Goal: Information Seeking & Learning: Learn about a topic

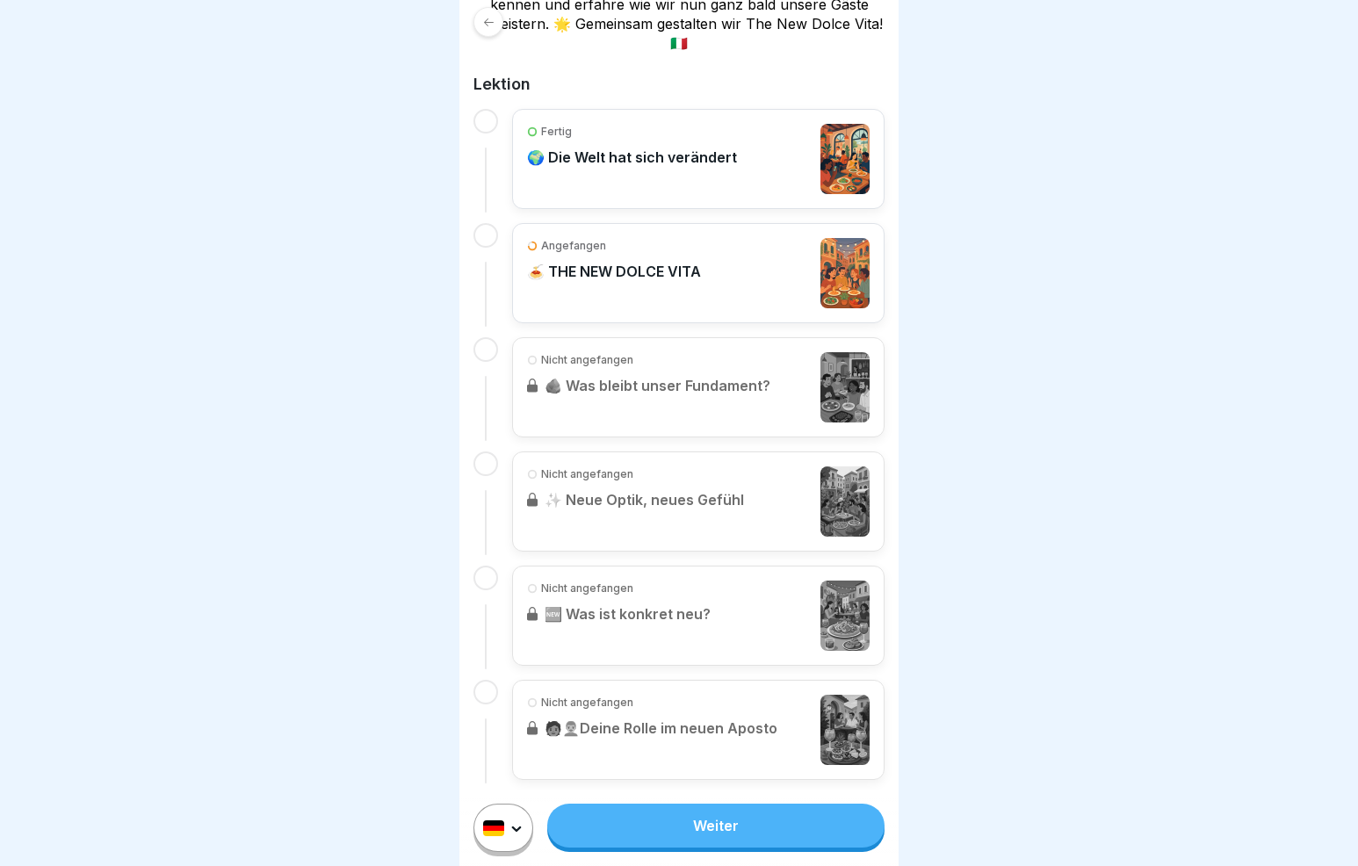
scroll to position [401, 0]
click at [610, 824] on link "Weiter" at bounding box center [715, 826] width 337 height 44
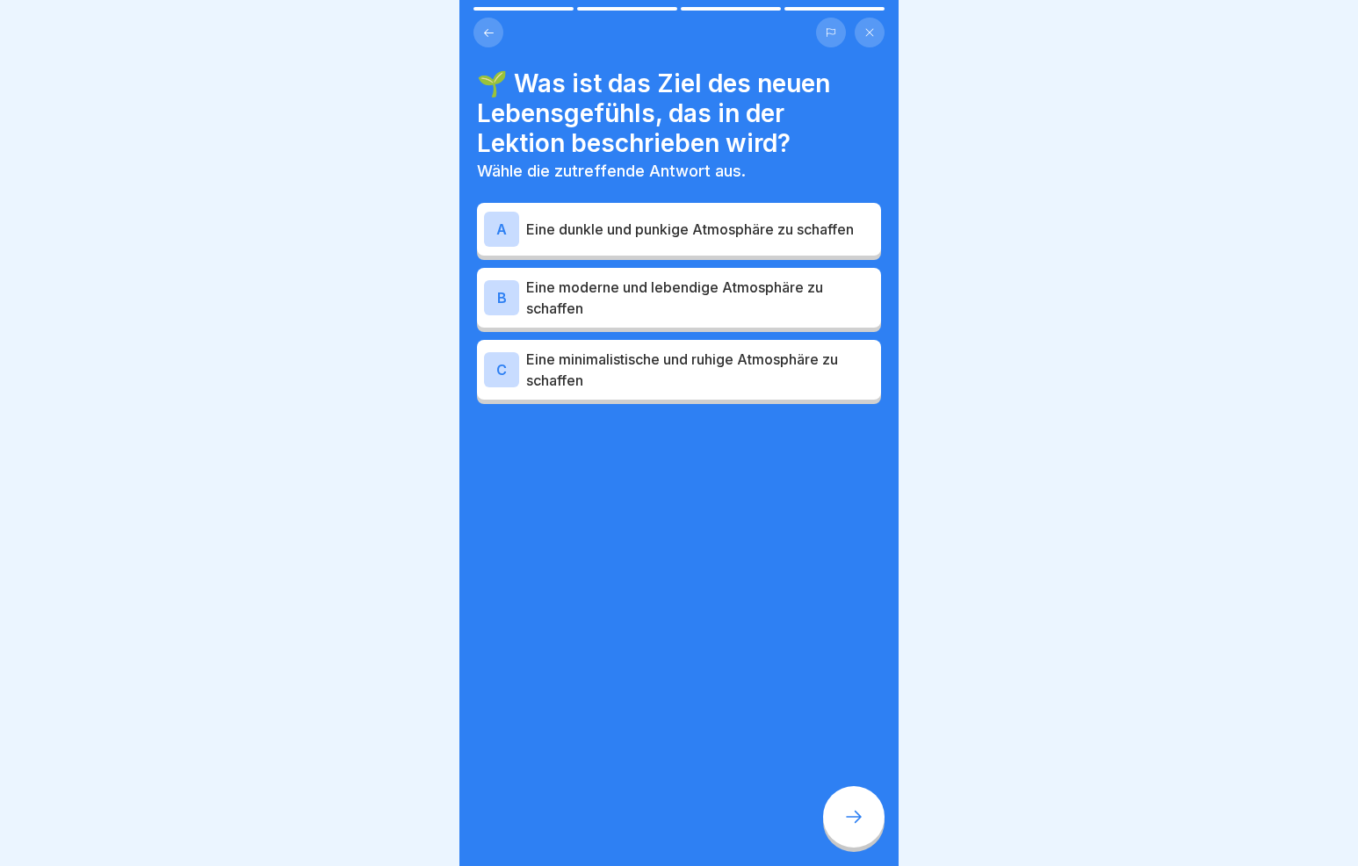
click at [487, 27] on icon at bounding box center [488, 32] width 13 height 13
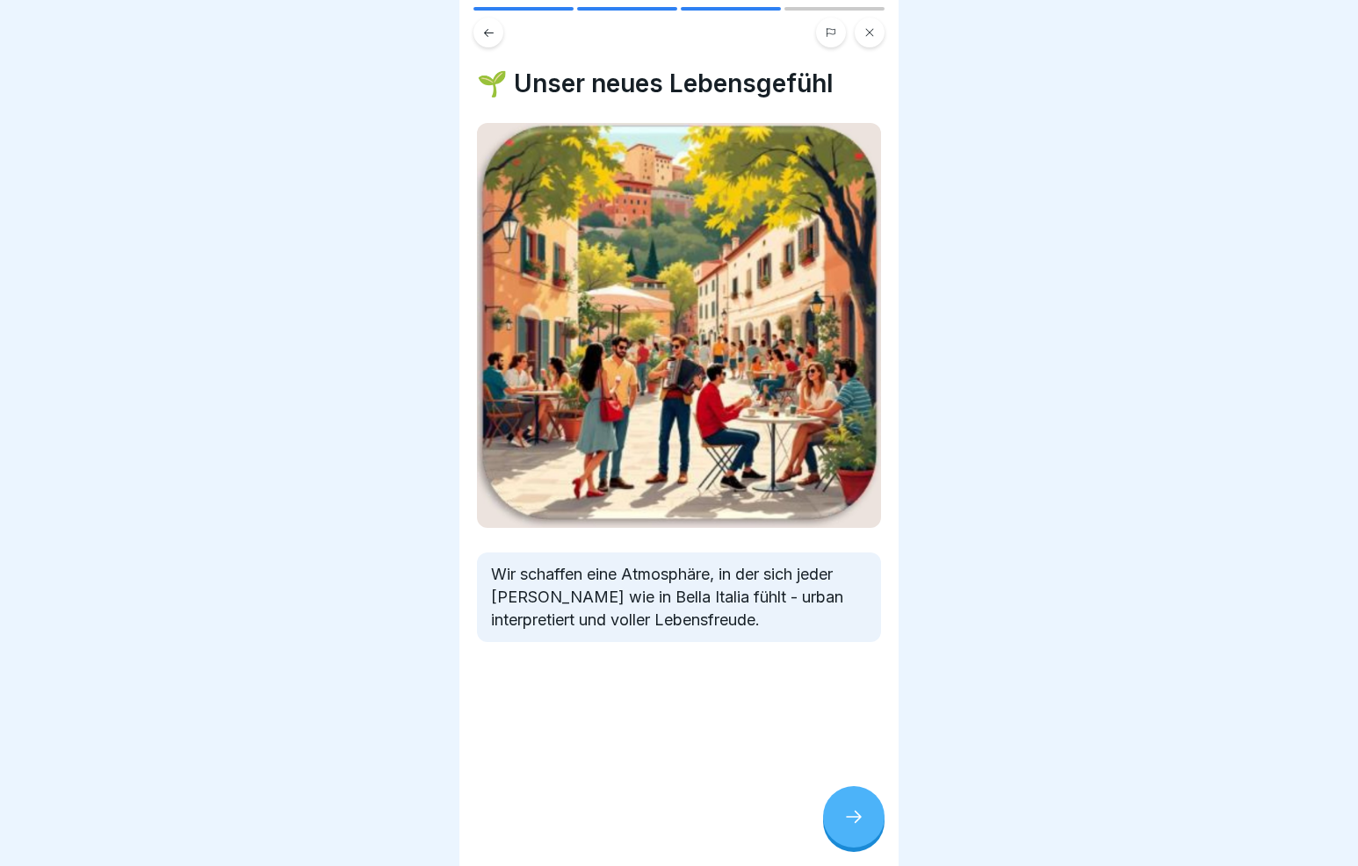
click at [870, 32] on icon at bounding box center [869, 32] width 11 height 11
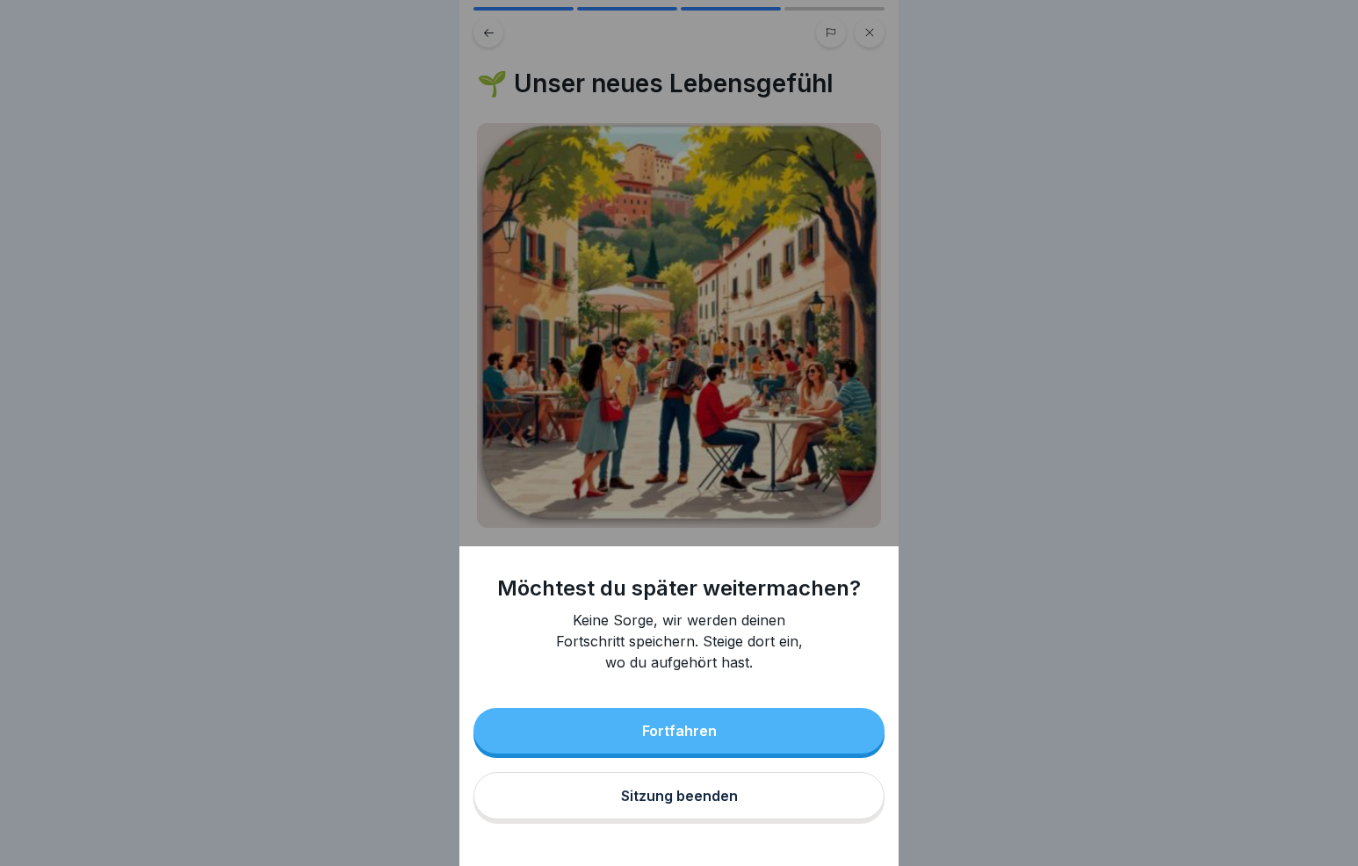
click at [667, 804] on div "Sitzung beenden" at bounding box center [679, 796] width 117 height 16
